Goal: Task Accomplishment & Management: Manage account settings

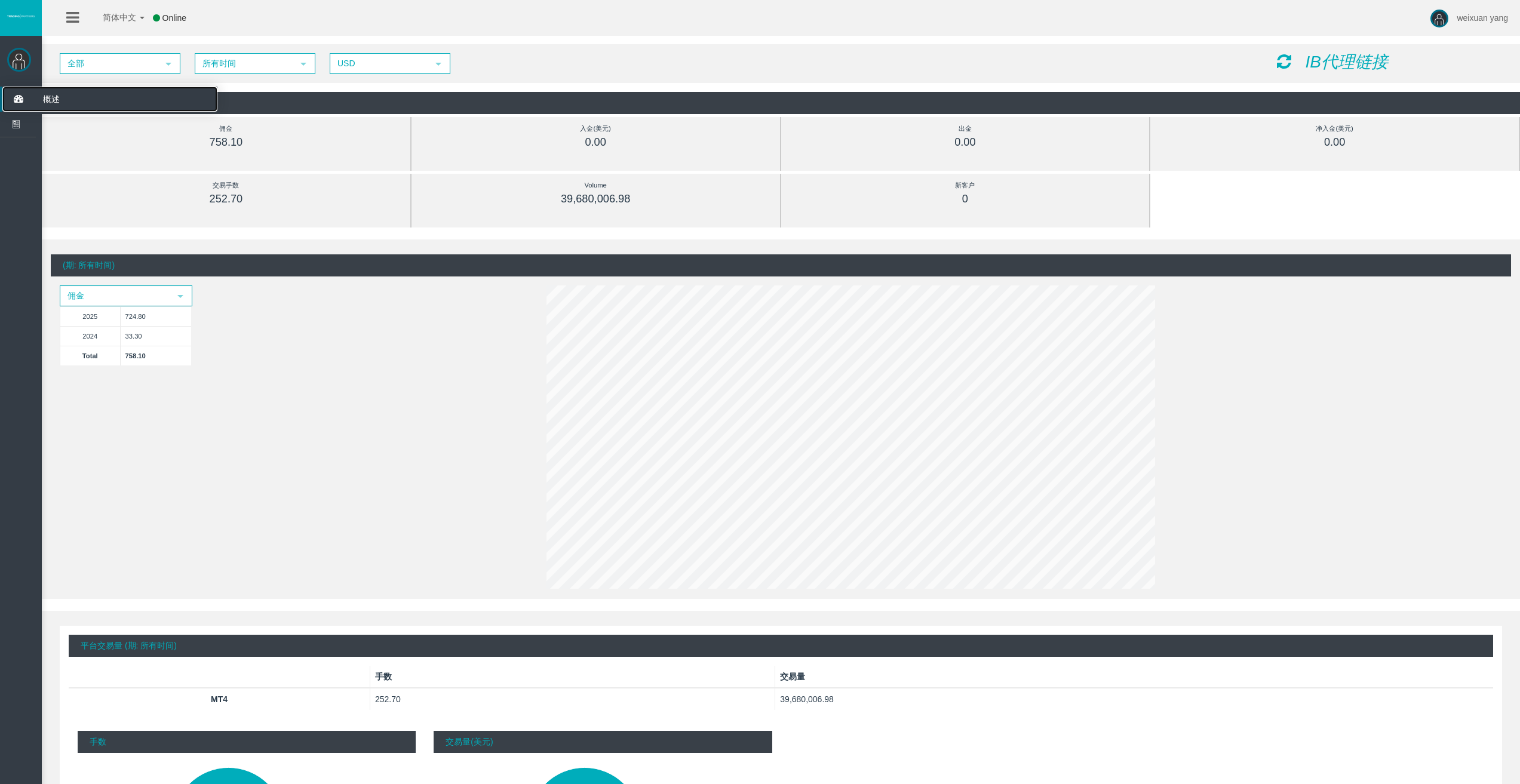
click at [15, 104] on icon at bounding box center [18, 99] width 32 height 25
click at [59, 95] on span "概述" at bounding box center [93, 99] width 117 height 25
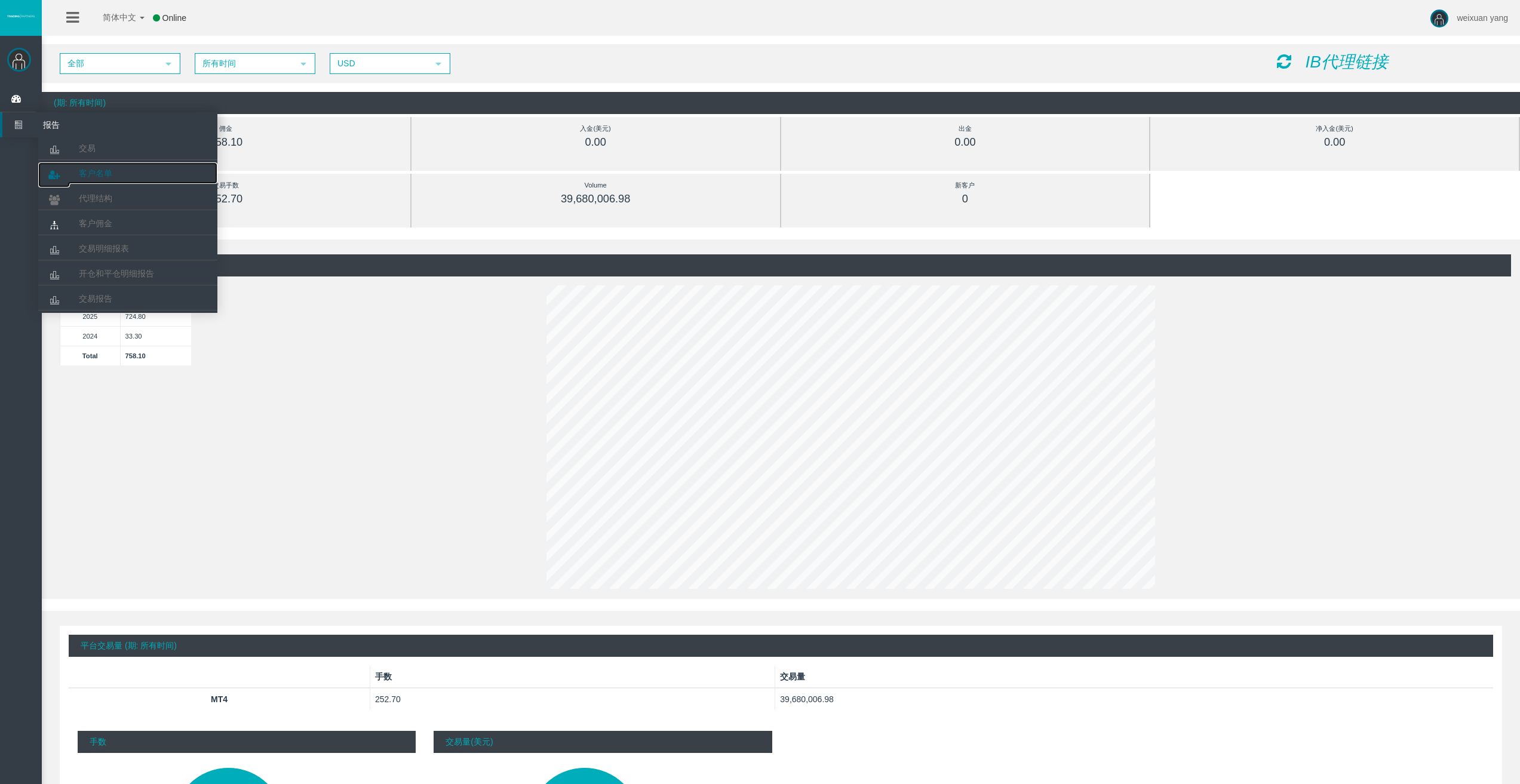
click at [96, 174] on span "客户名单" at bounding box center [96, 173] width 34 height 9
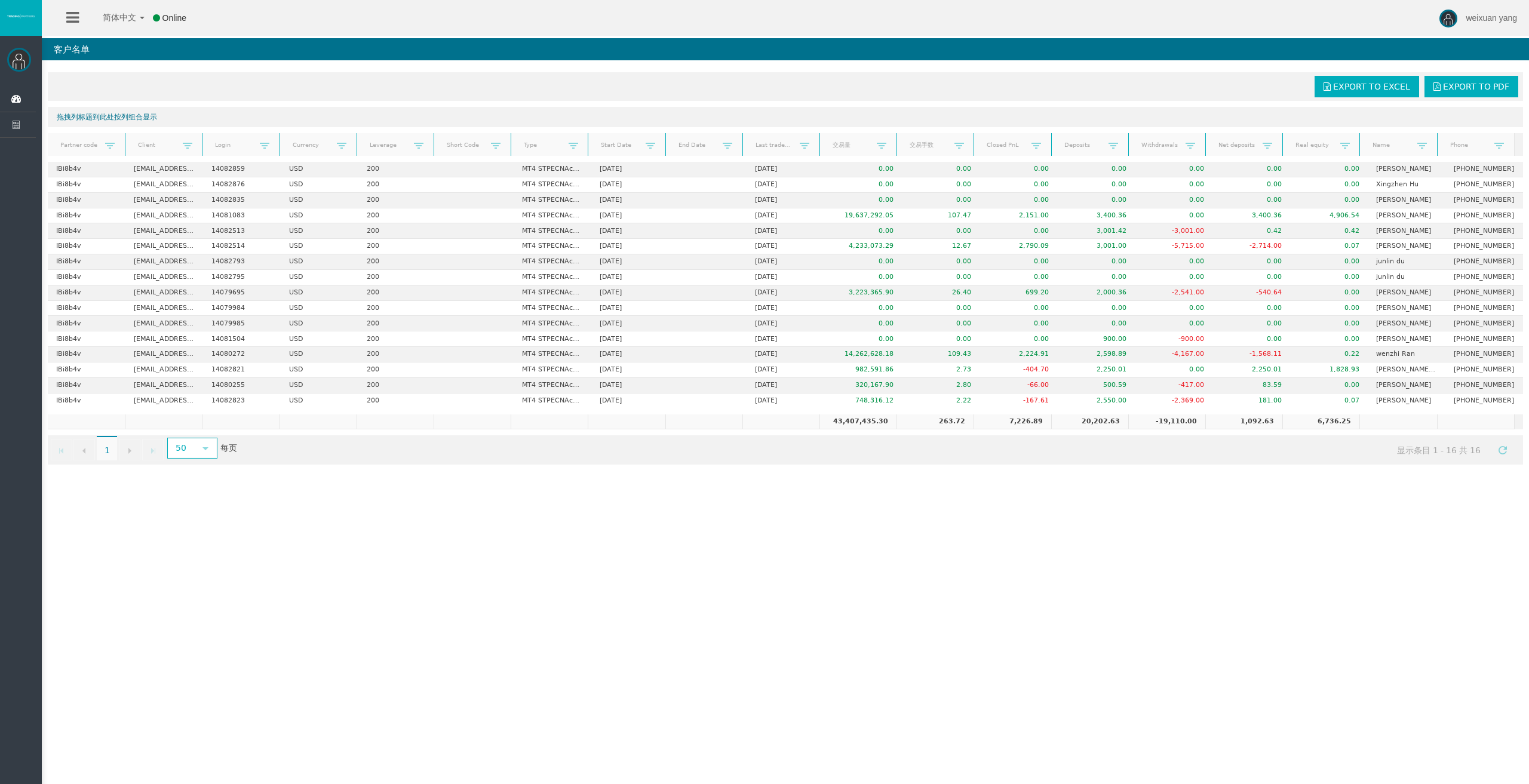
click at [298, 80] on div "Export to Excel Export to PDF" at bounding box center [785, 86] width 1468 height 22
click at [609, 553] on div "简体中文 简体中文 English Global 日本語 한국어 Online weixuan yang Help Log Out weixuan yang …" at bounding box center [764, 392] width 1529 height 784
